Goal: Find specific page/section: Find specific page/section

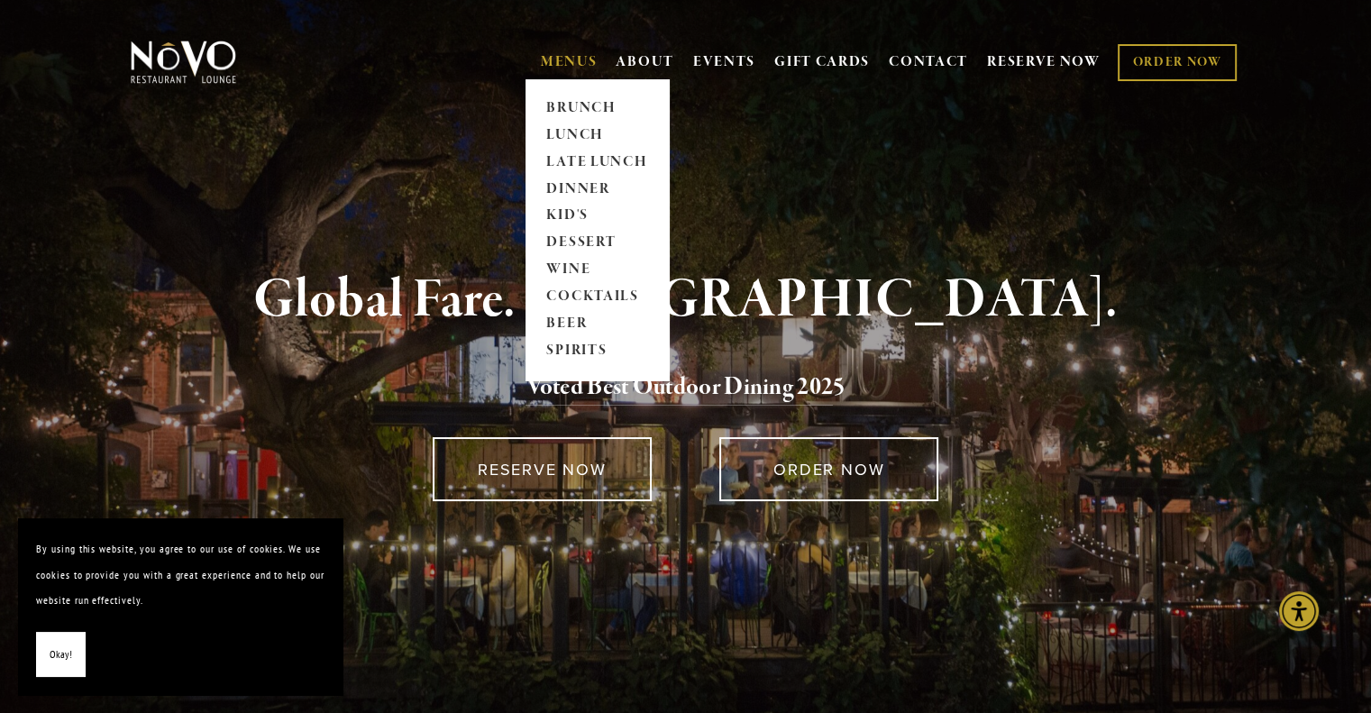
click at [569, 58] on link "MENUS" at bounding box center [569, 62] width 57 height 18
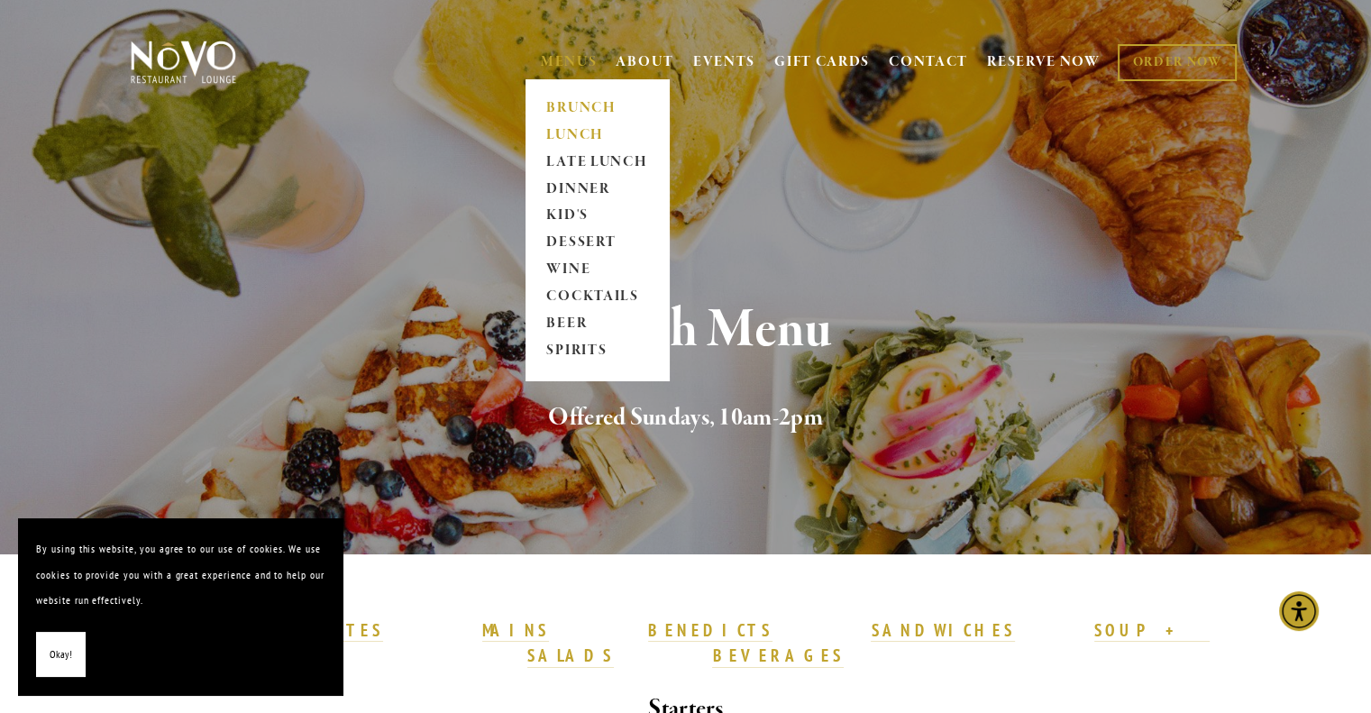
click at [588, 132] on link "LUNCH" at bounding box center [597, 135] width 113 height 27
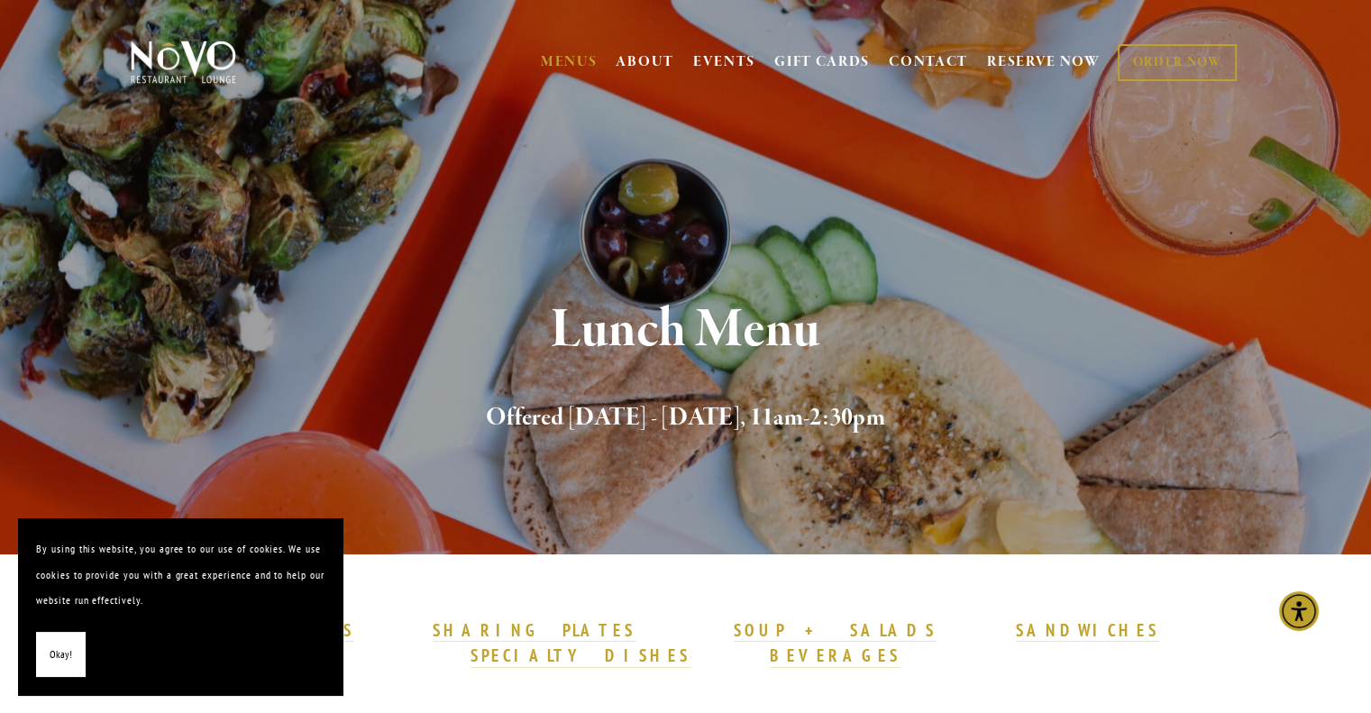
click at [66, 653] on span "Okay!" at bounding box center [61, 655] width 23 height 26
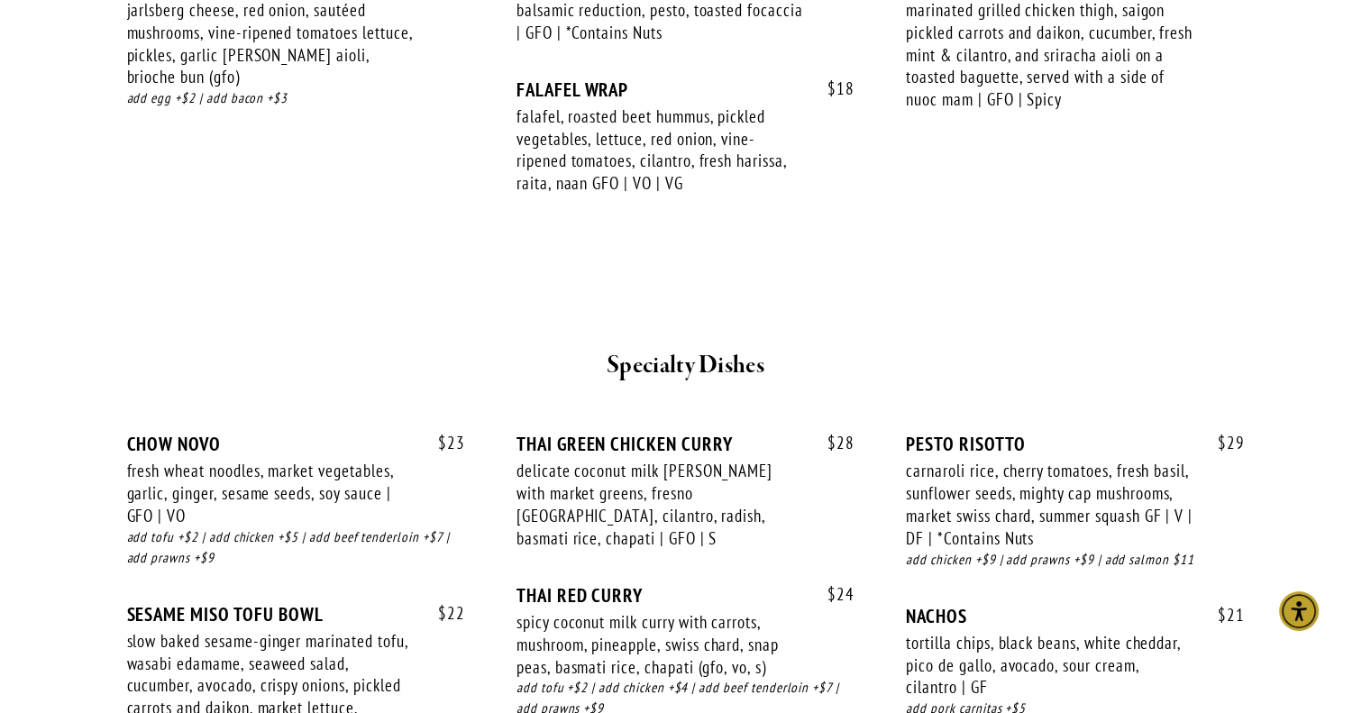
scroll to position [3112, 0]
